Goal: Task Accomplishment & Management: Manage account settings

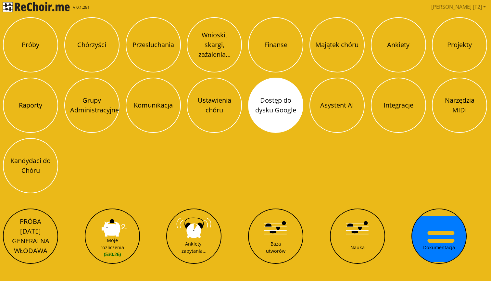
click at [275, 122] on button "Dostęp do dysku Google" at bounding box center [275, 105] width 55 height 55
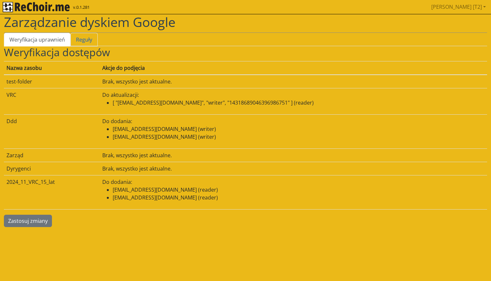
click at [77, 33] on link "Reguły" at bounding box center [83, 40] width 27 height 14
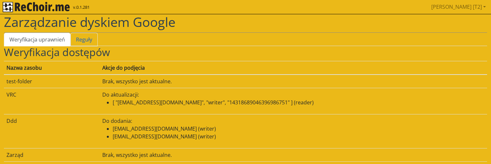
click at [82, 39] on link "Reguły" at bounding box center [83, 40] width 27 height 14
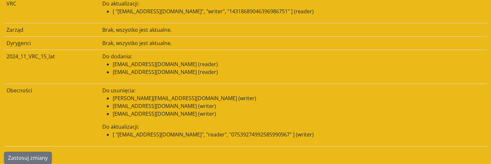
scroll to position [91, 0]
click at [42, 154] on button "Zastosuj zmiany" at bounding box center [28, 158] width 48 height 12
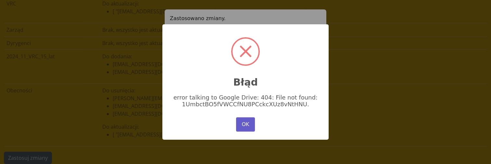
click at [243, 126] on button "OK" at bounding box center [245, 124] width 19 height 14
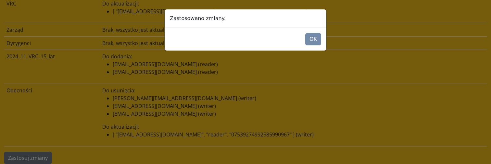
click at [243, 126] on div "Zastosowano zmiany. OK" at bounding box center [245, 82] width 491 height 164
